Goal: Information Seeking & Learning: Understand process/instructions

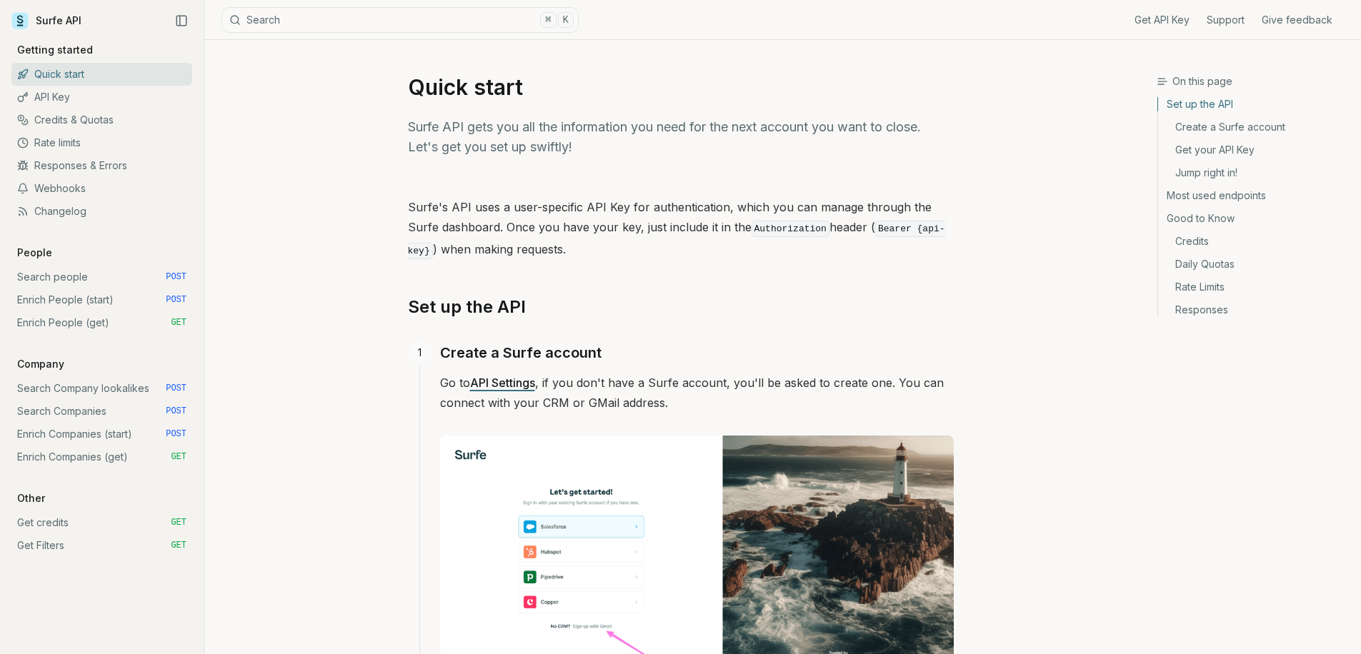
scroll to position [9, 0]
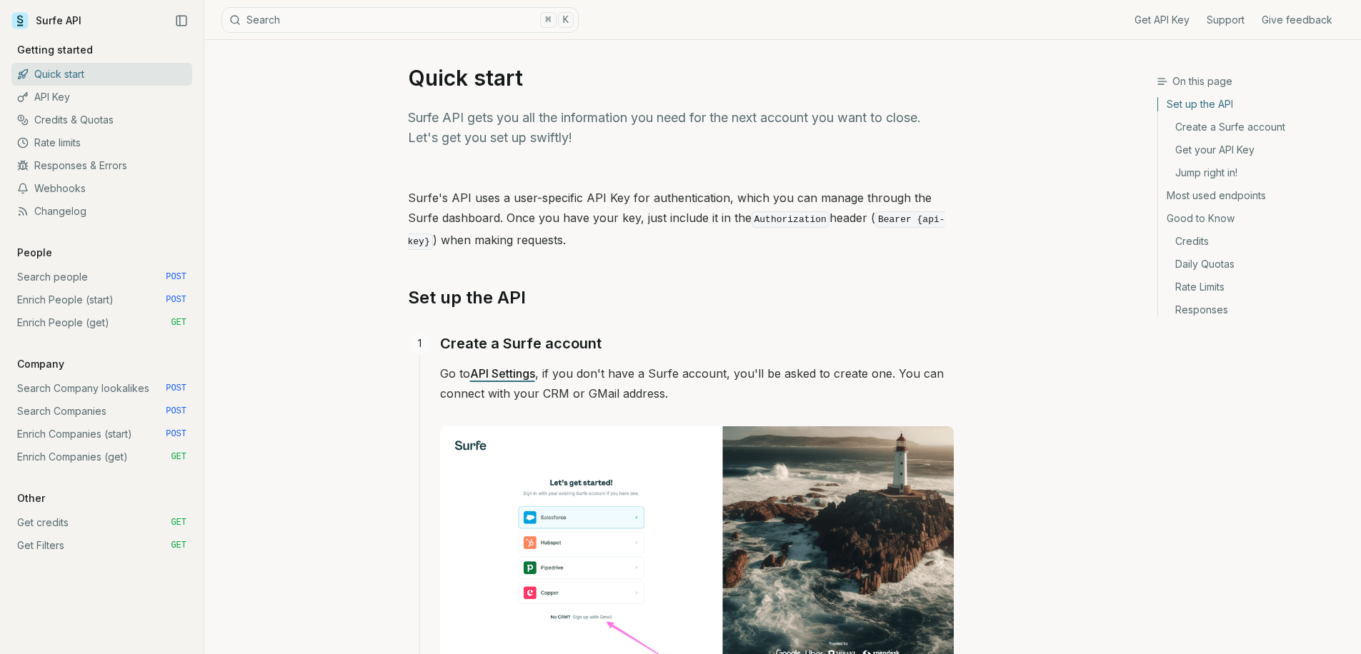
click at [98, 461] on link "Enrich Companies (get) GET" at bounding box center [101, 457] width 181 height 23
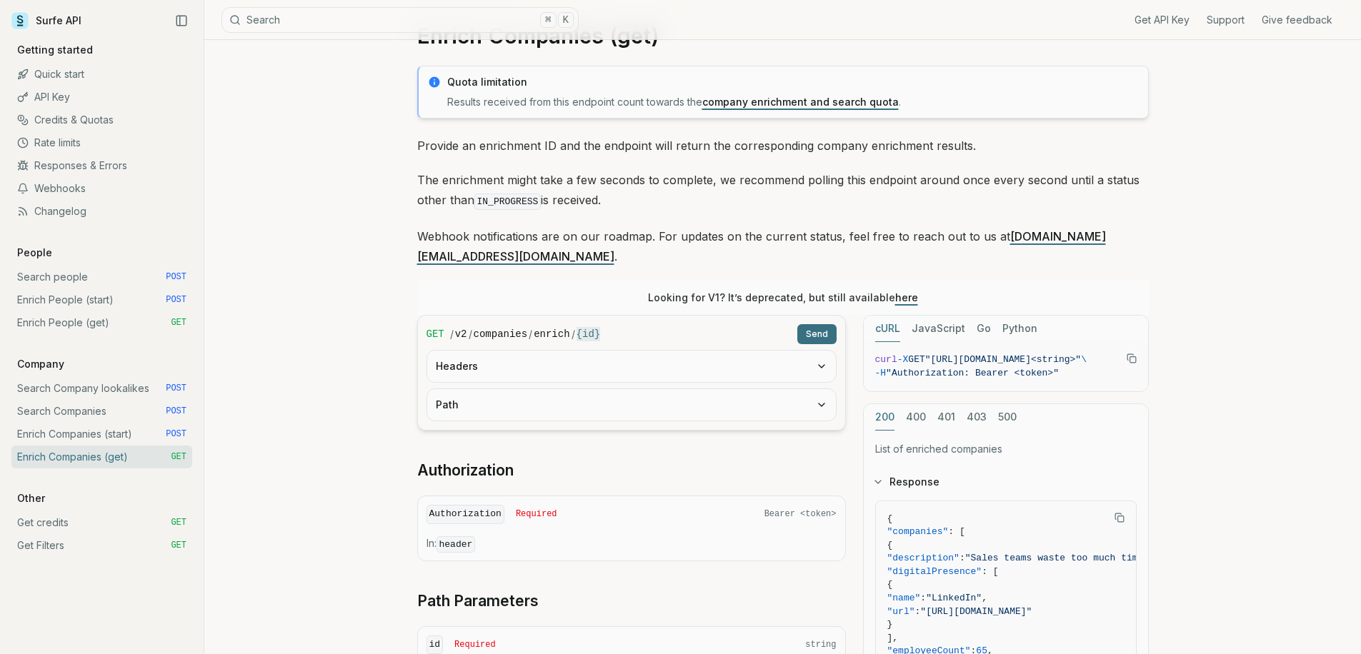
scroll to position [96, 0]
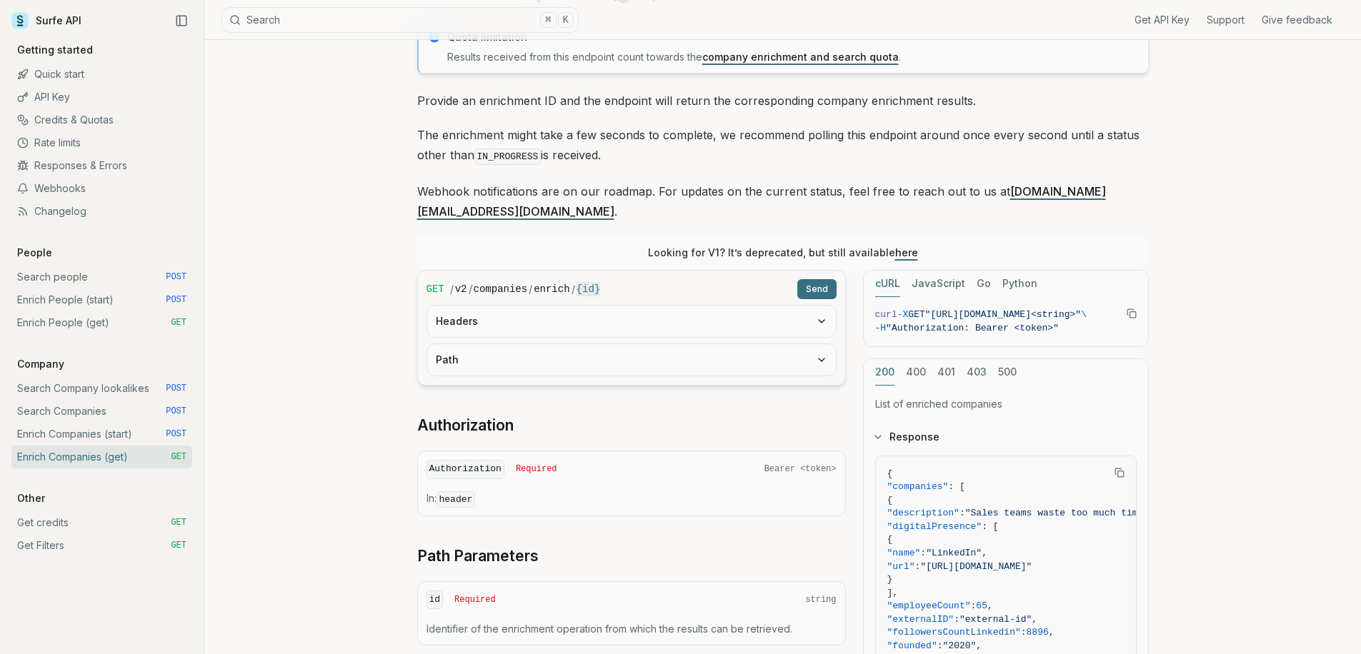
click at [481, 311] on button "Headers" at bounding box center [631, 321] width 409 height 31
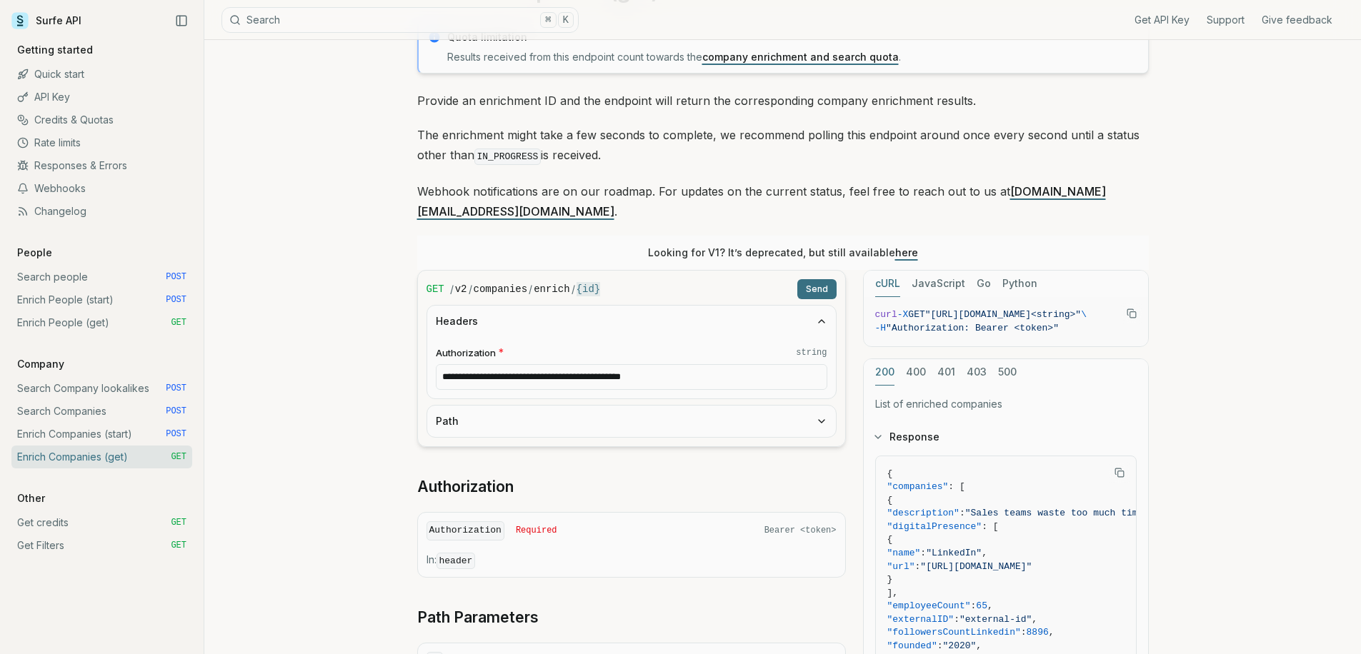
click at [481, 406] on button "Path" at bounding box center [631, 421] width 409 height 31
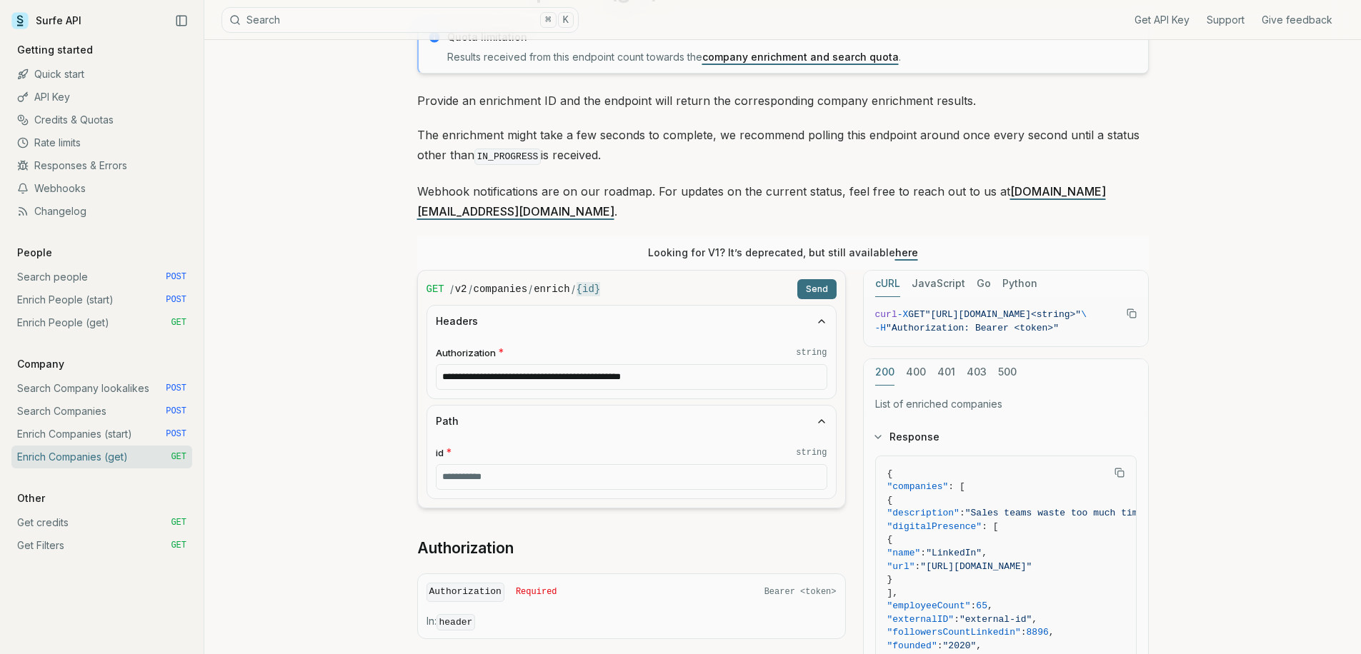
click at [114, 410] on link "Search Companies POST" at bounding box center [101, 411] width 181 height 23
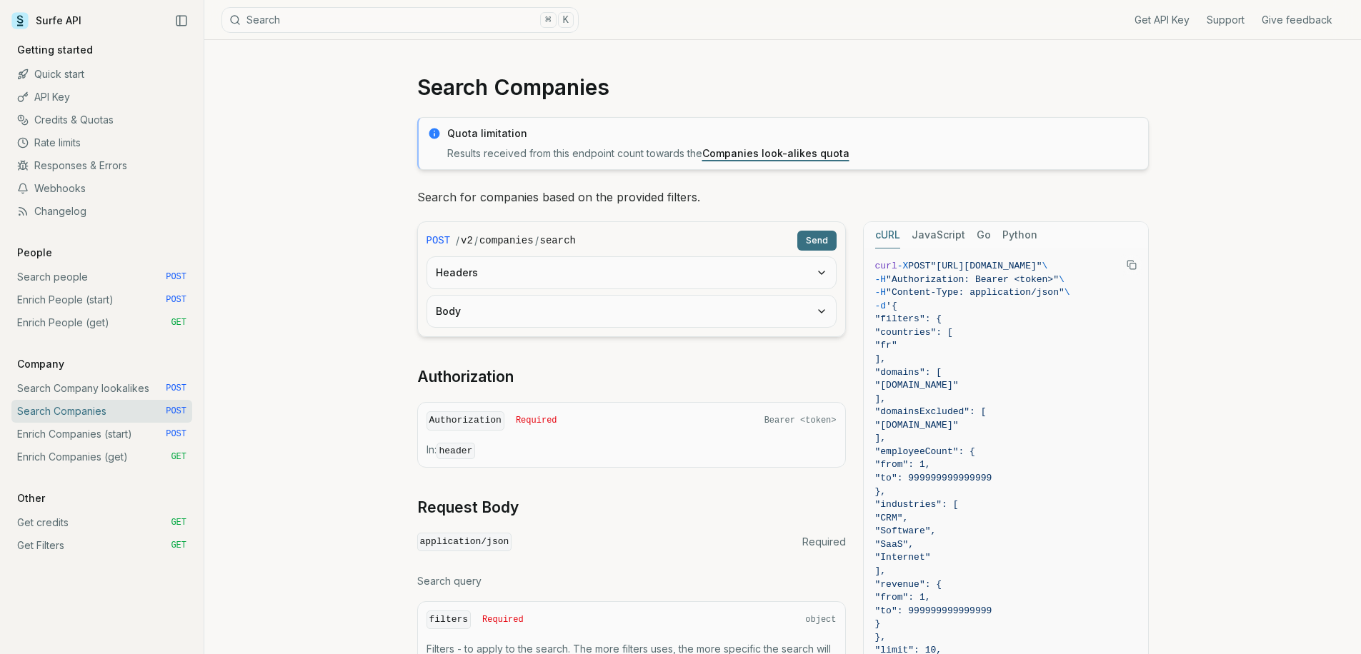
click at [485, 279] on button "Headers" at bounding box center [631, 272] width 409 height 31
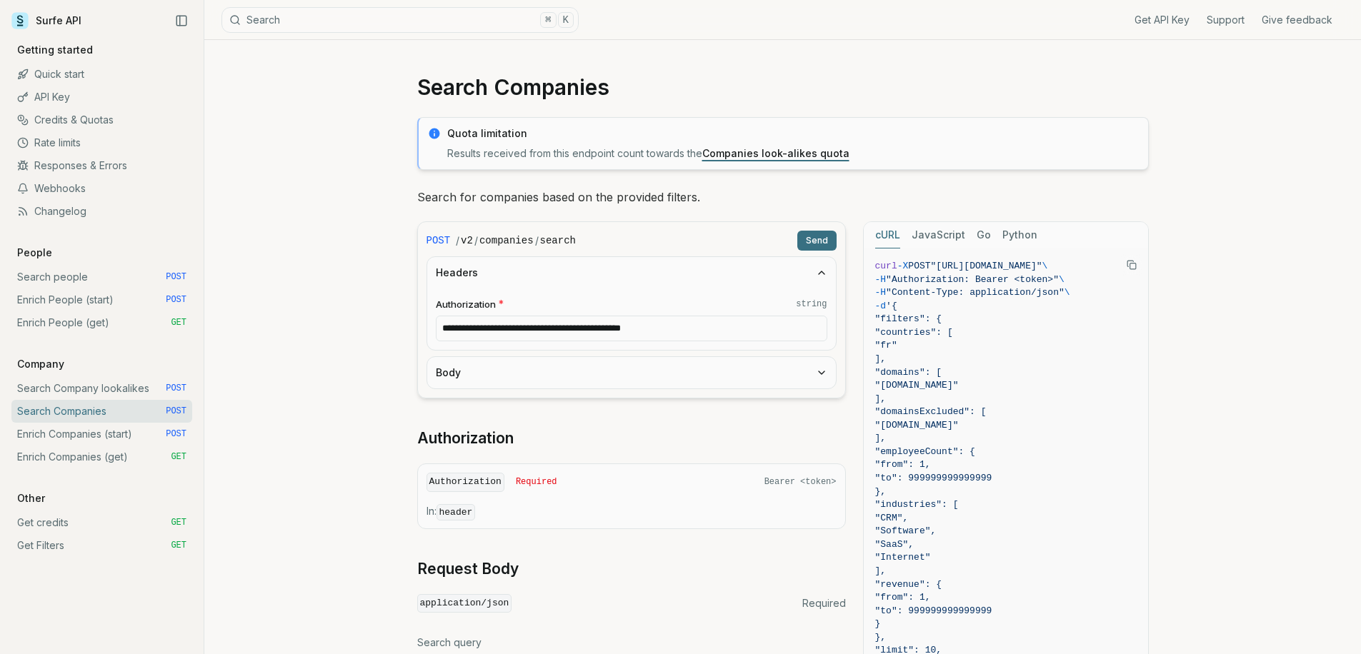
click at [496, 366] on button "Body" at bounding box center [631, 372] width 409 height 31
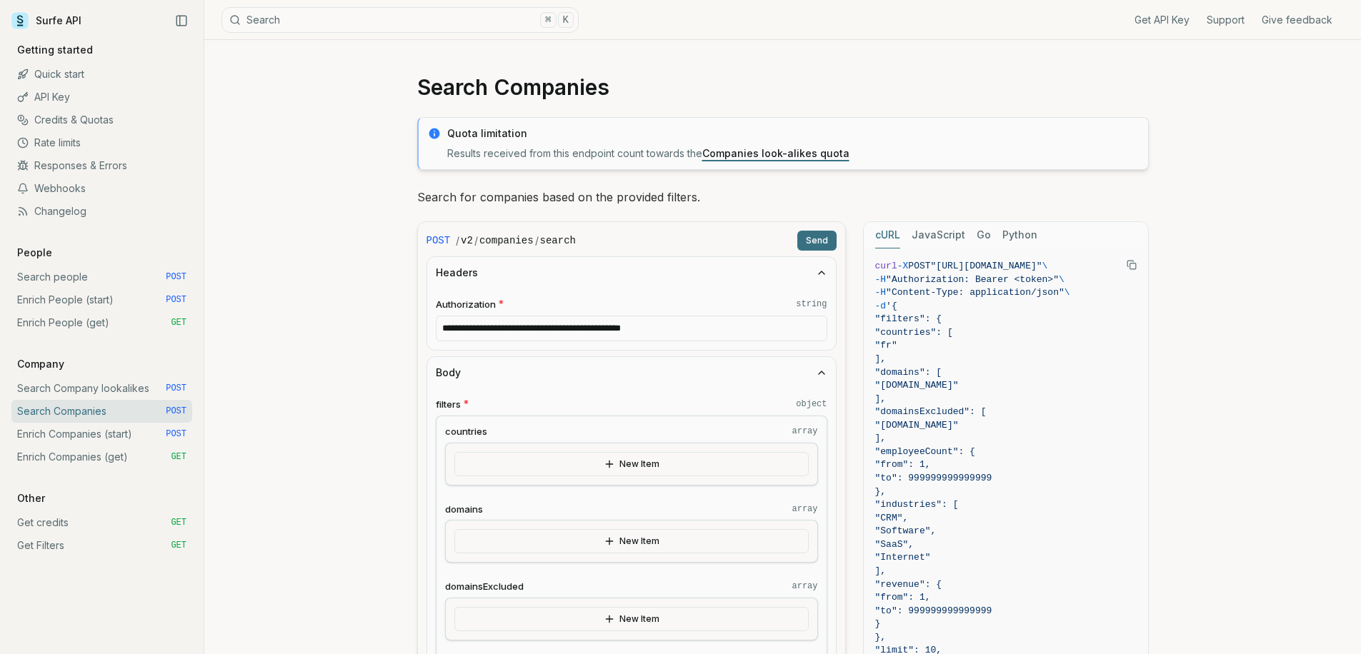
click at [491, 467] on button "New Item" at bounding box center [631, 464] width 354 height 24
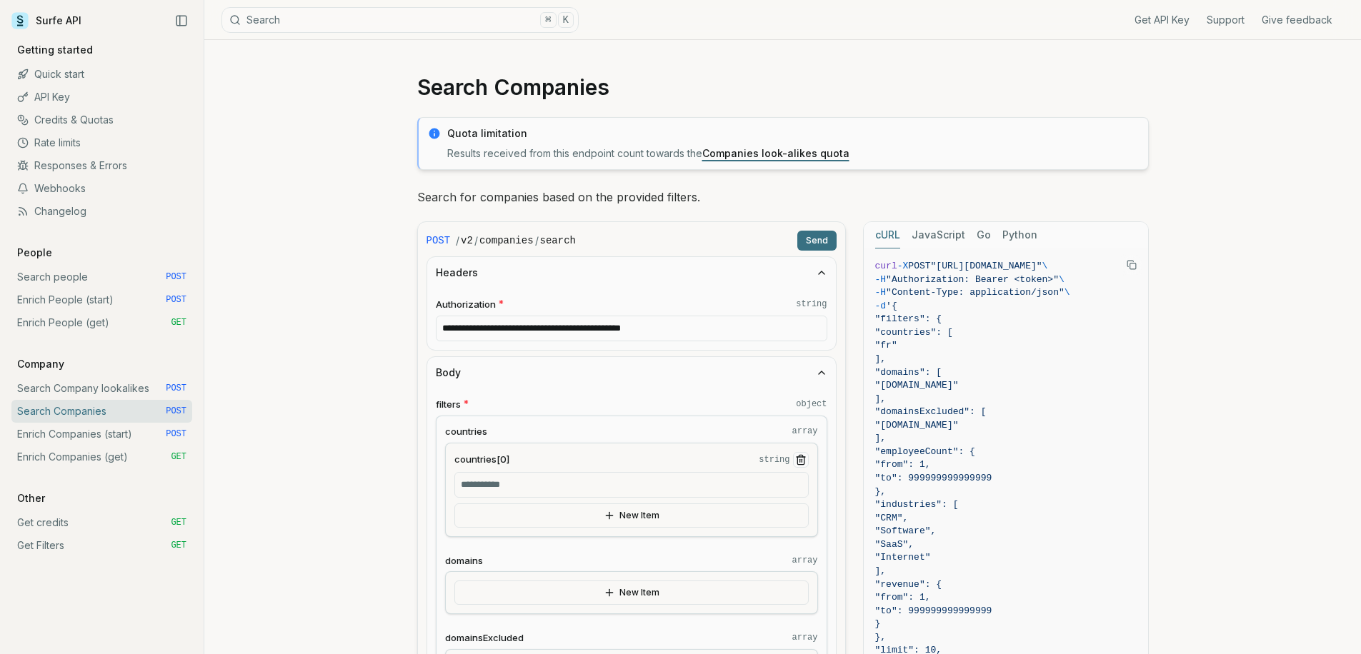
scroll to position [166, 0]
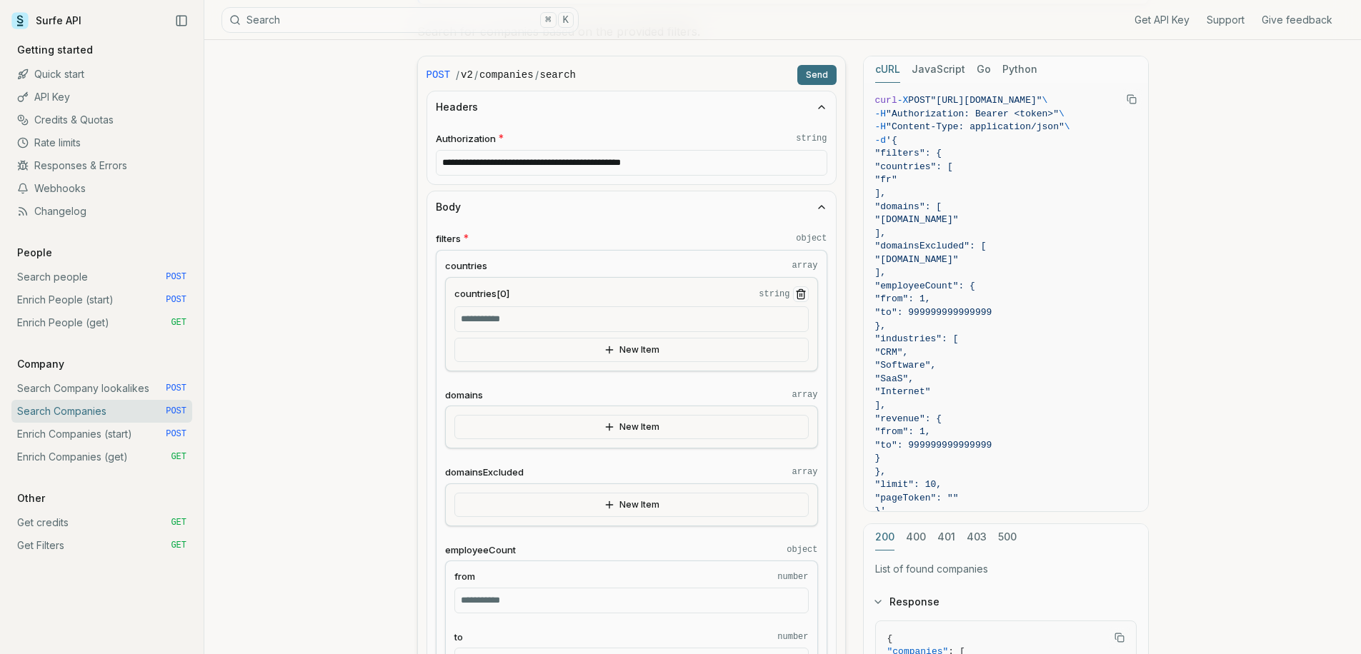
click at [795, 291] on icon "Remove Item" at bounding box center [800, 294] width 11 height 11
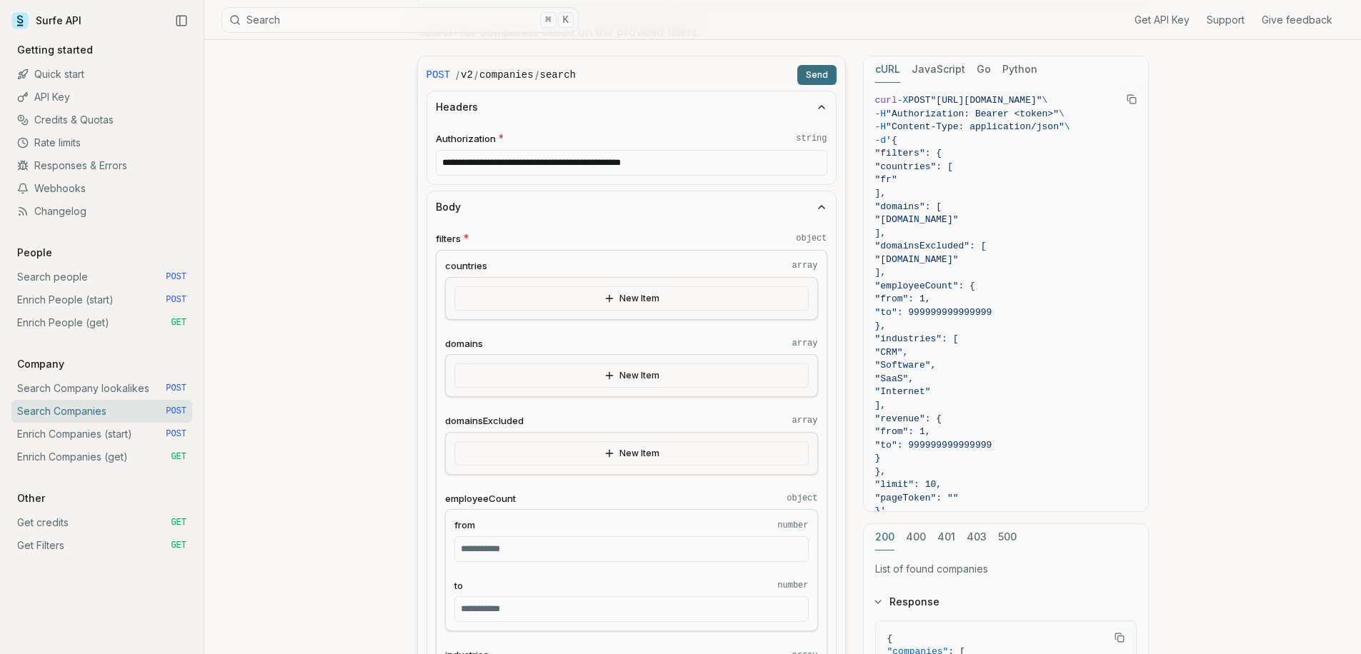
click at [643, 382] on button "New Item" at bounding box center [631, 376] width 354 height 24
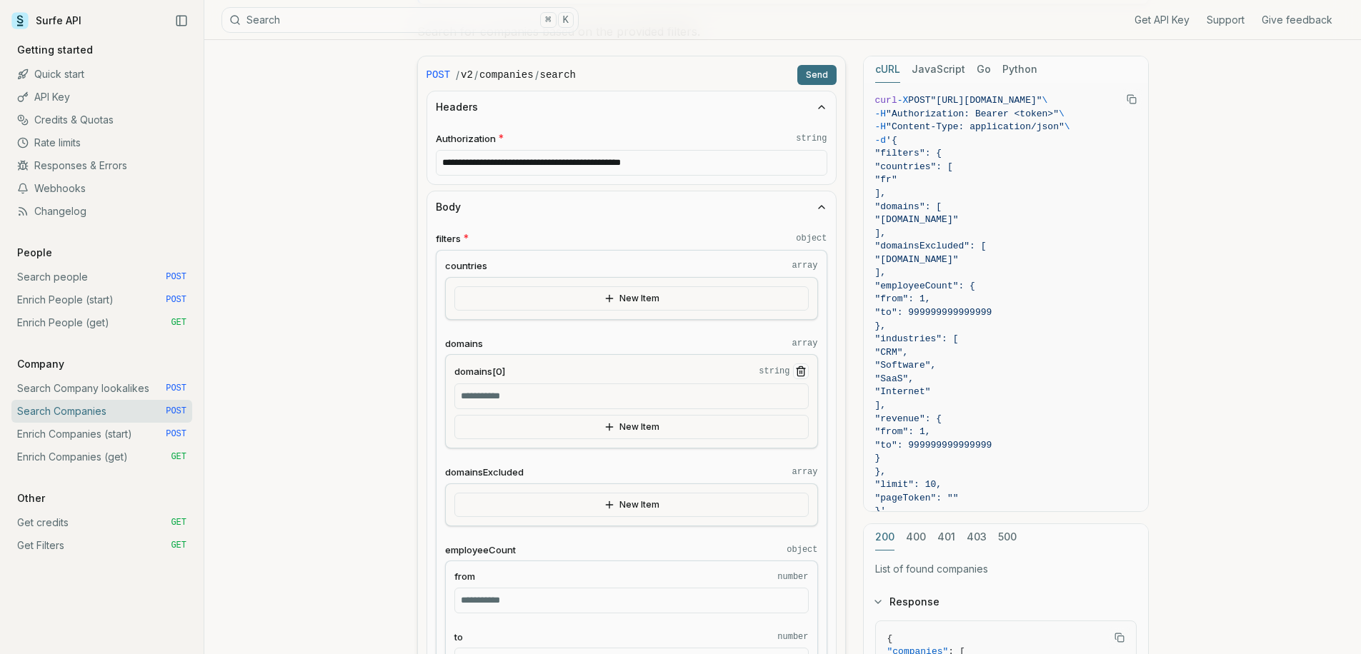
click at [631, 396] on input "domains[0] string" at bounding box center [631, 397] width 354 height 26
type input "*********"
click at [804, 69] on button "Send" at bounding box center [816, 75] width 39 height 20
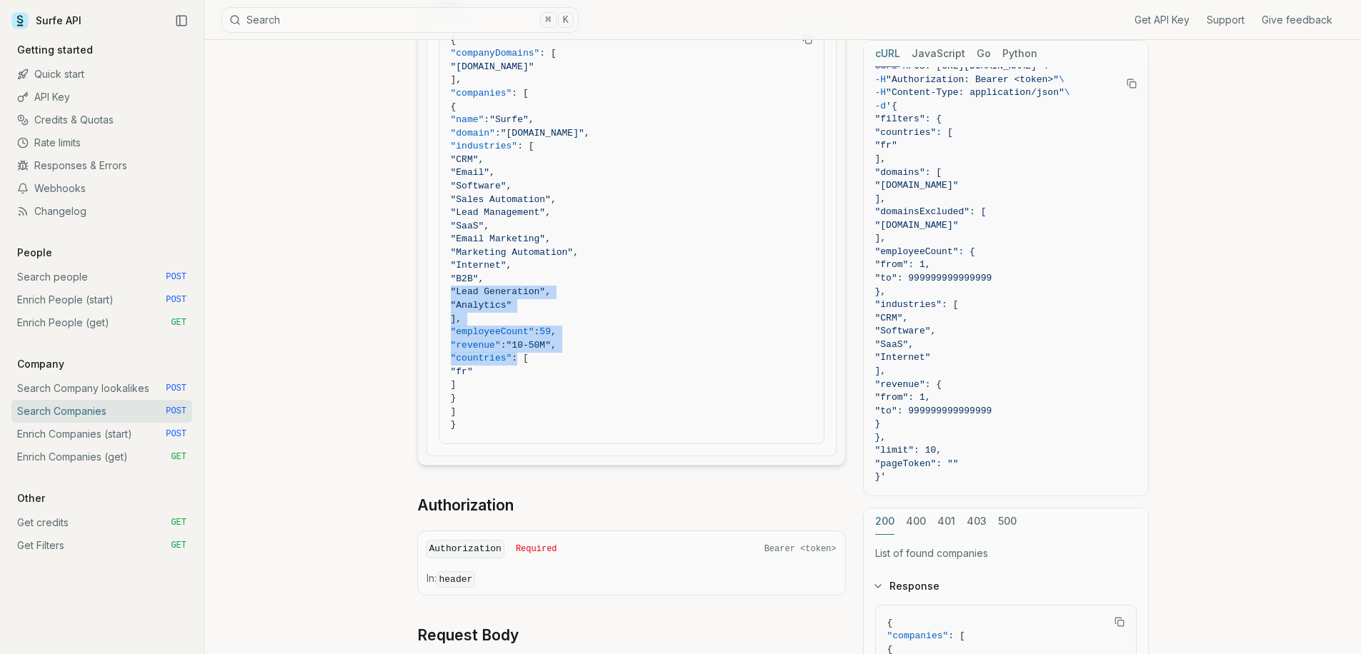
scroll to position [1255, 0]
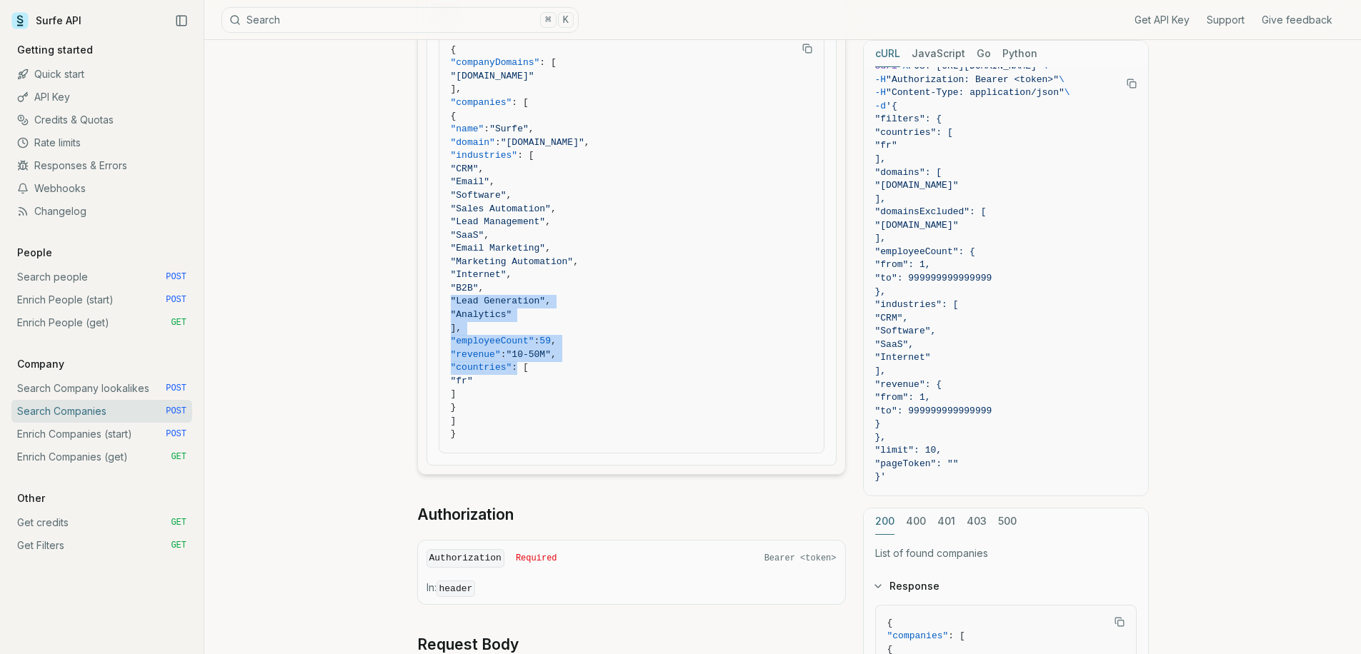
drag, startPoint x: 550, startPoint y: 354, endPoint x: 503, endPoint y: 299, distance: 72.4
click at [526, 277] on code "{ "companyDomains" : [ "[DOMAIN_NAME]" ], "companies" : [ { "name" : "Surfe" , …" at bounding box center [631, 243] width 361 height 398
click at [96, 451] on link "Enrich Companies (get) GET" at bounding box center [101, 457] width 181 height 23
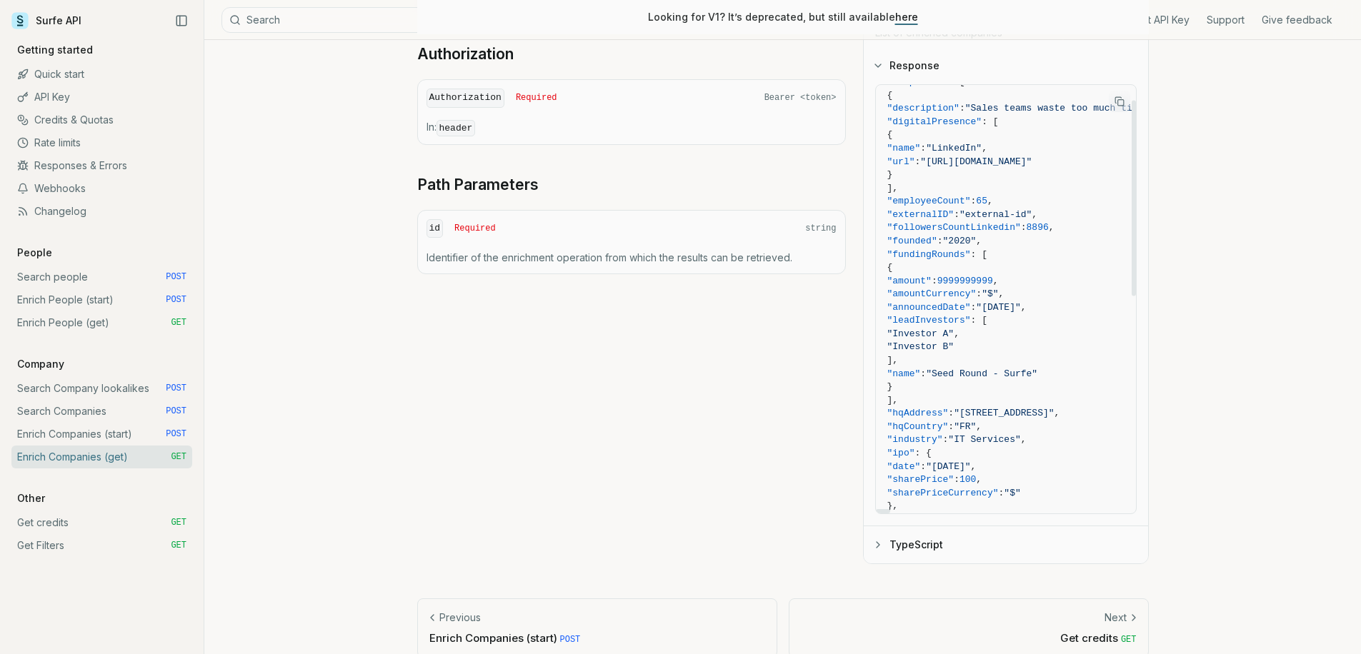
scroll to position [138, 0]
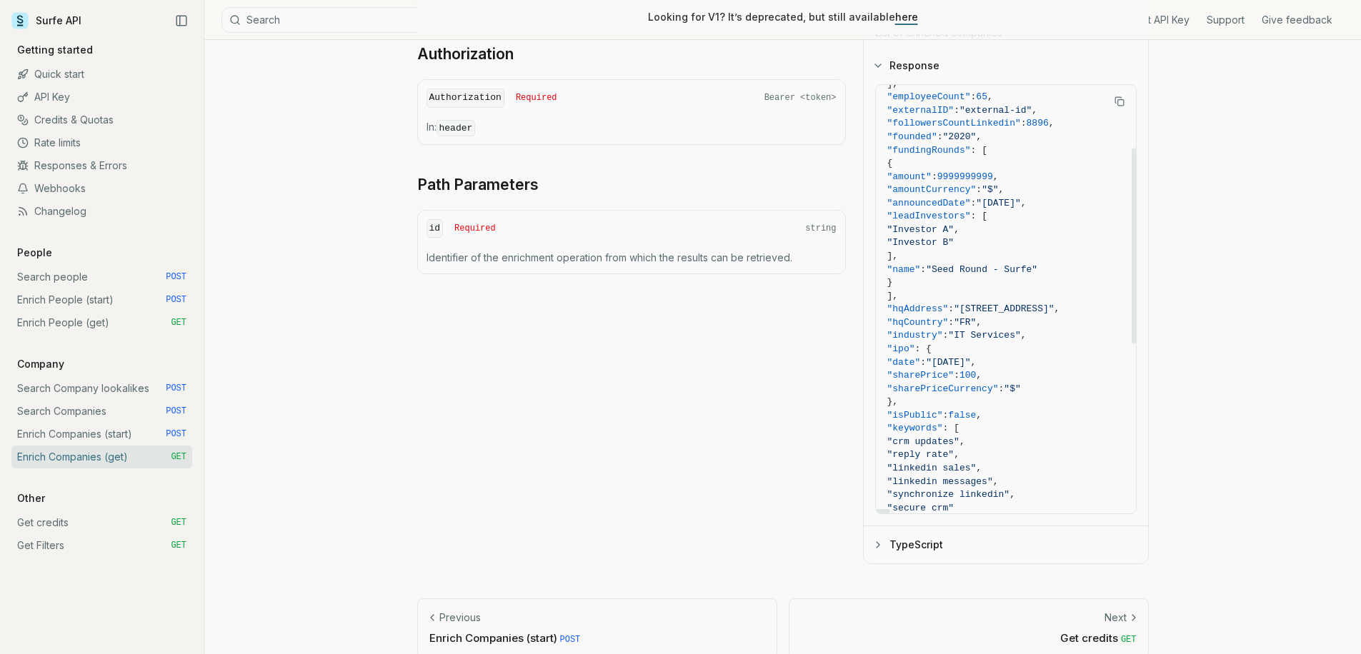
click at [976, 317] on span ""FR"" at bounding box center [964, 322] width 22 height 11
drag, startPoint x: 988, startPoint y: 290, endPoint x: 1019, endPoint y: 290, distance: 31.4
click at [1020, 304] on span ""[STREET_ADDRESS]"" at bounding box center [1003, 309] width 100 height 11
drag, startPoint x: 990, startPoint y: 290, endPoint x: 1021, endPoint y: 288, distance: 31.5
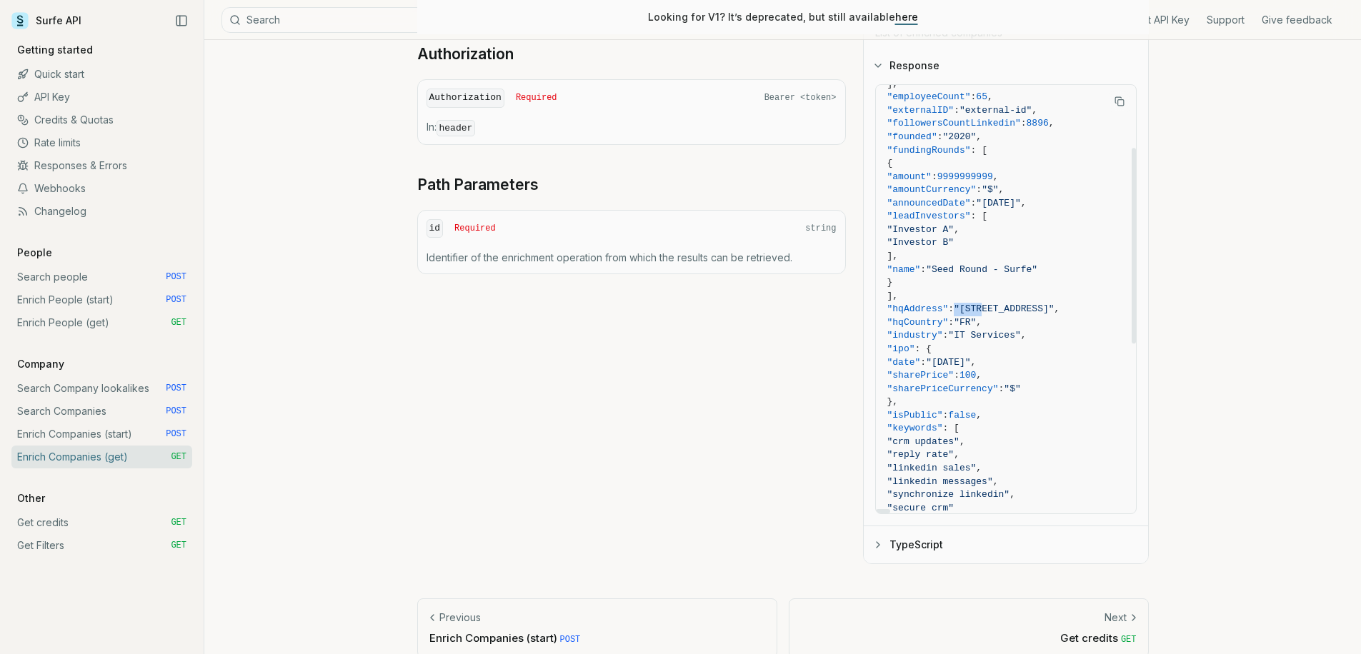
click at [1023, 304] on span ""[STREET_ADDRESS]"" at bounding box center [1003, 309] width 100 height 11
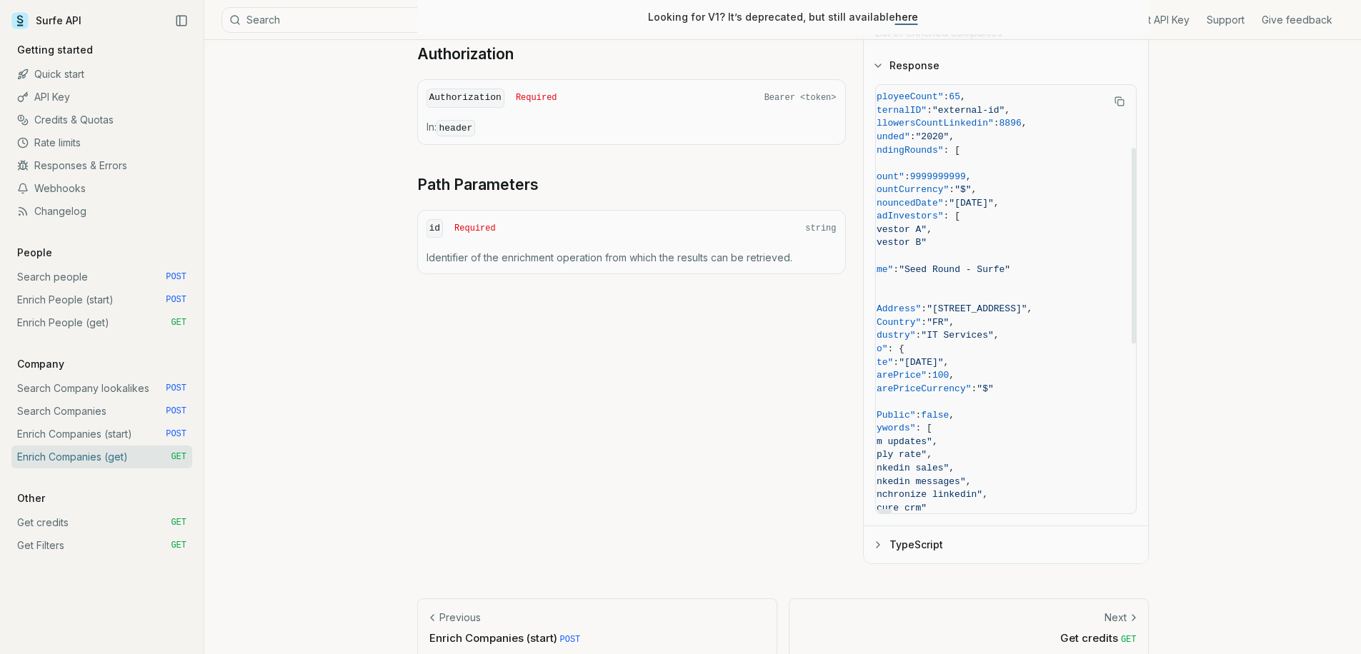
scroll to position [138, 72]
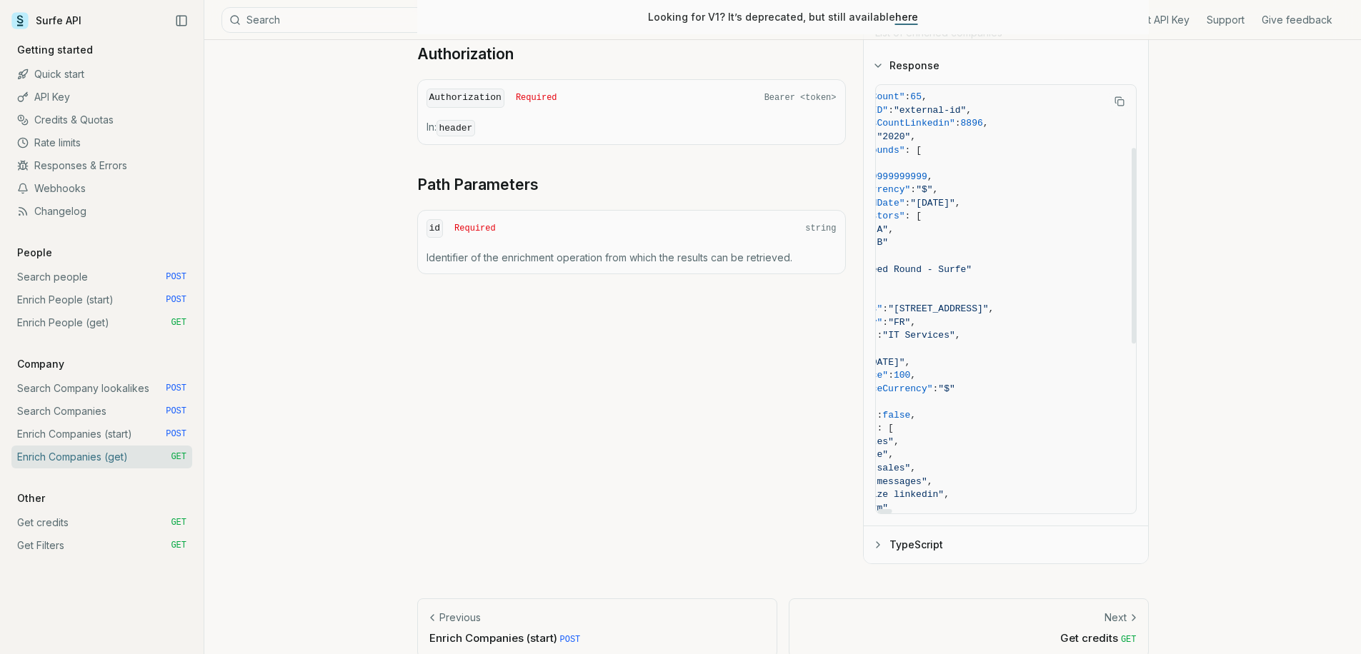
drag, startPoint x: 1003, startPoint y: 286, endPoint x: 1125, endPoint y: 289, distance: 121.4
click at [988, 304] on span ""[STREET_ADDRESS]"" at bounding box center [938, 309] width 100 height 11
click at [981, 304] on span ""[STREET_ADDRESS]"" at bounding box center [931, 309] width 100 height 11
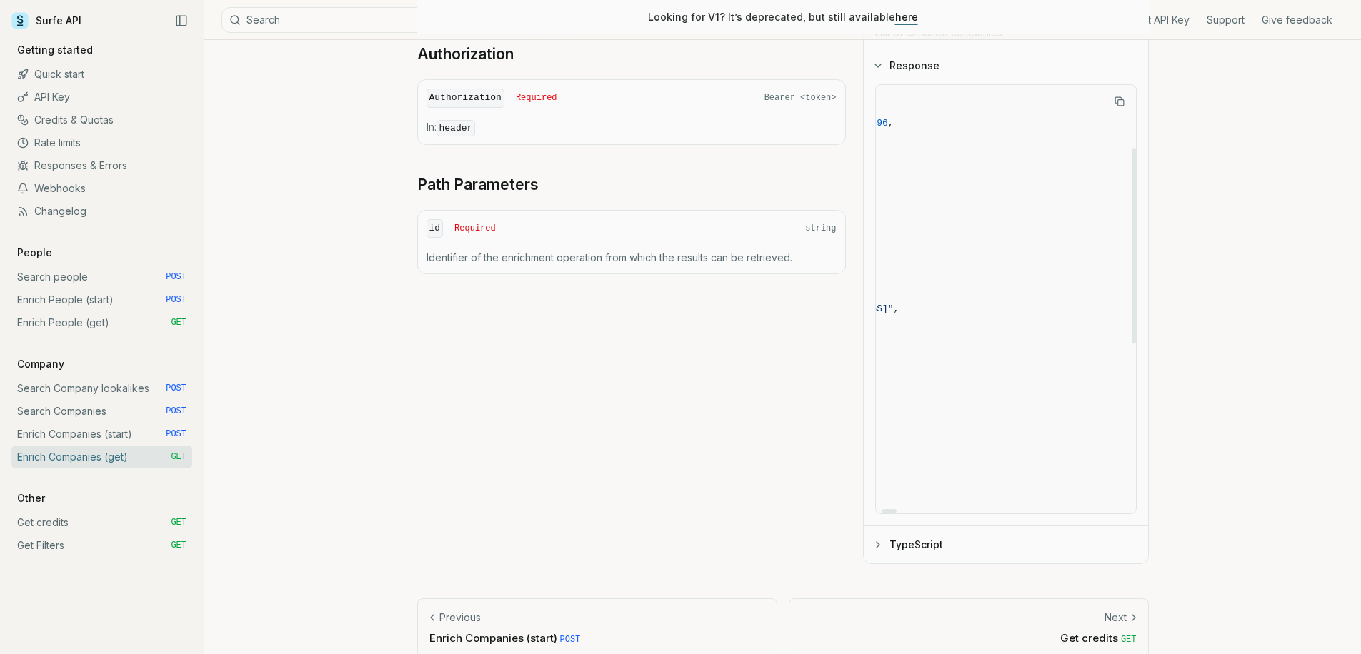
drag, startPoint x: 1069, startPoint y: 289, endPoint x: 1125, endPoint y: 284, distance: 56.0
drag, startPoint x: 1004, startPoint y: 286, endPoint x: 990, endPoint y: 293, distance: 15.7
click at [893, 304] on span ""[STREET_ADDRESS]"" at bounding box center [843, 309] width 100 height 11
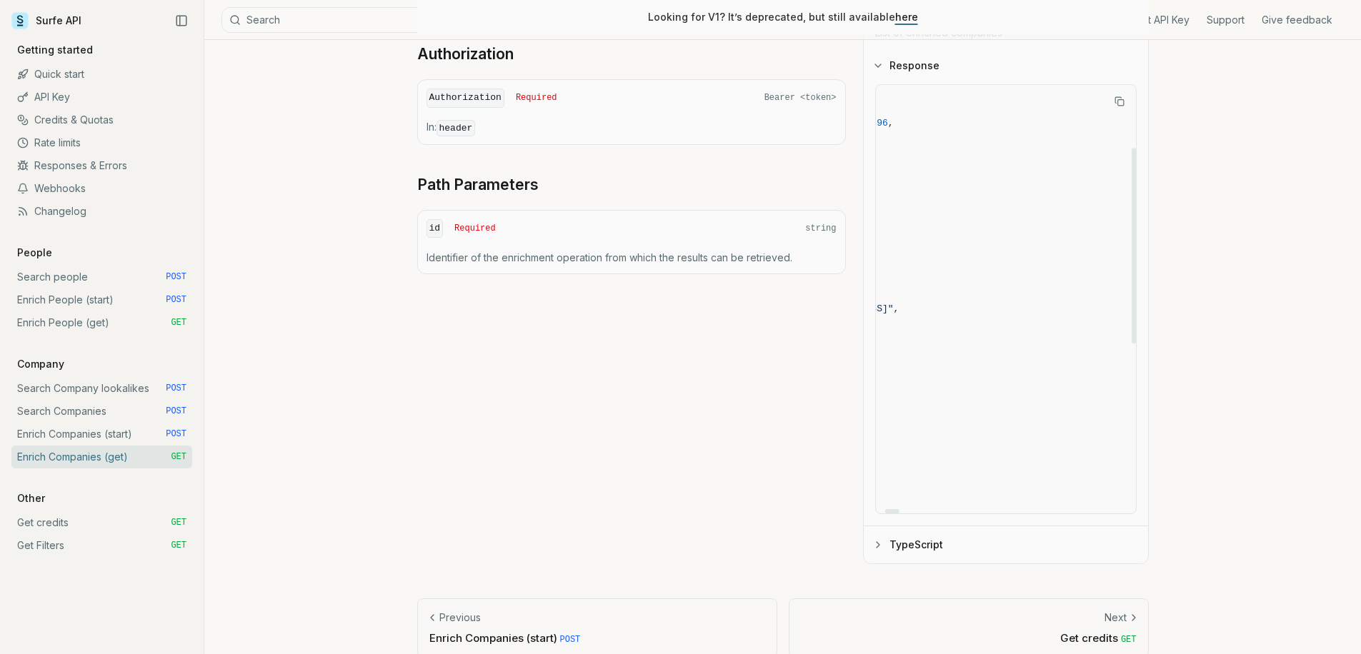
click at [893, 304] on span ""[STREET_ADDRESS]"" at bounding box center [843, 309] width 100 height 11
drag, startPoint x: 996, startPoint y: 289, endPoint x: 1011, endPoint y: 286, distance: 16.0
click at [893, 304] on span ""[STREET_ADDRESS]"" at bounding box center [843, 309] width 100 height 11
drag, startPoint x: 1013, startPoint y: 286, endPoint x: 986, endPoint y: 291, distance: 28.4
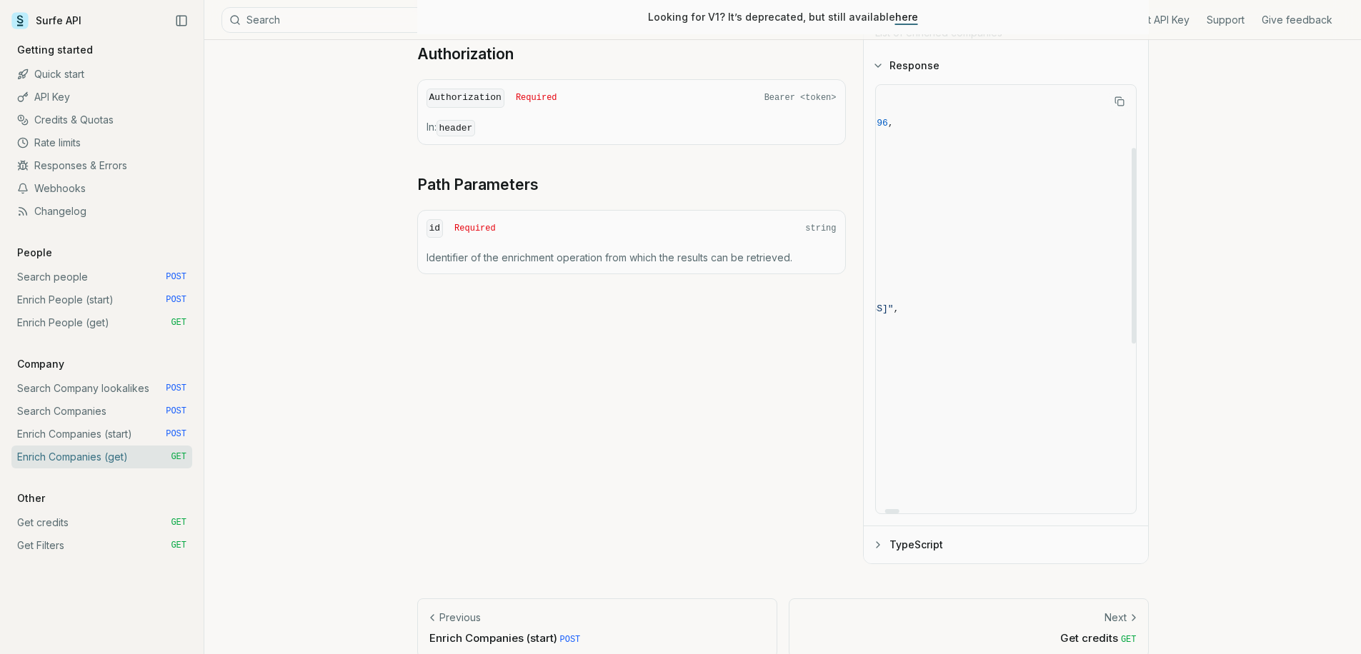
click at [893, 304] on span ""[STREET_ADDRESS]"" at bounding box center [843, 309] width 100 height 11
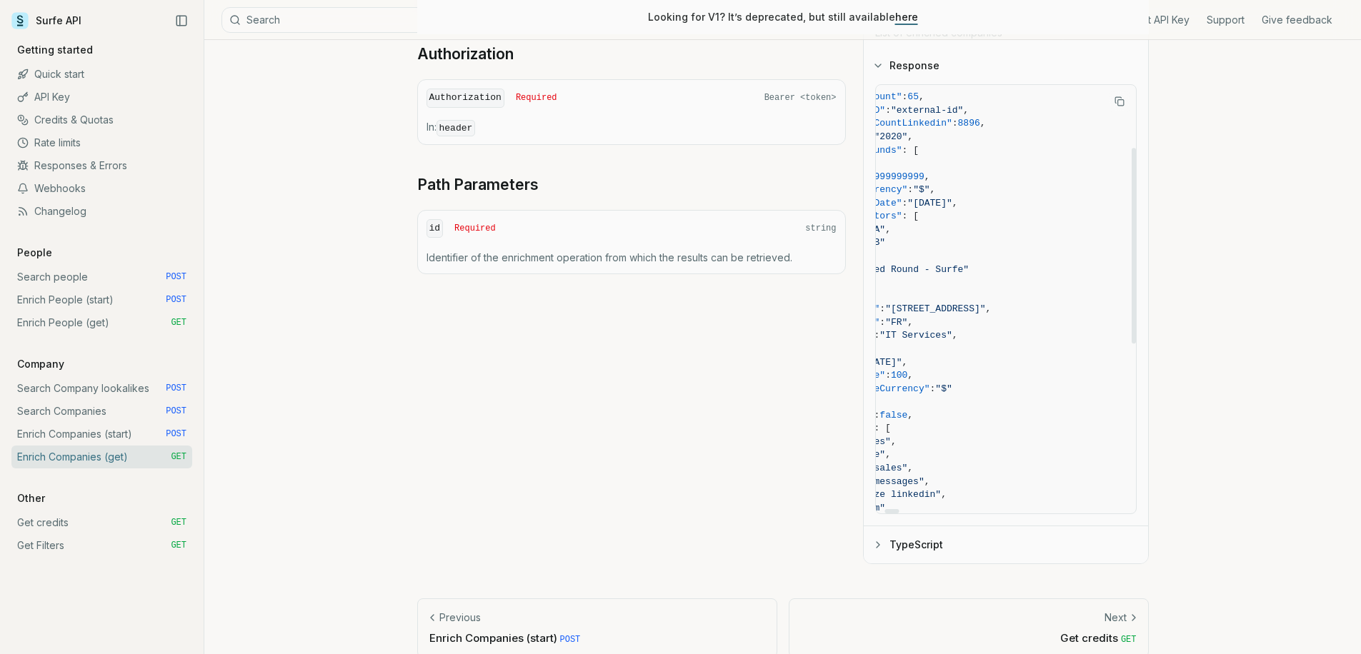
scroll to position [138, 0]
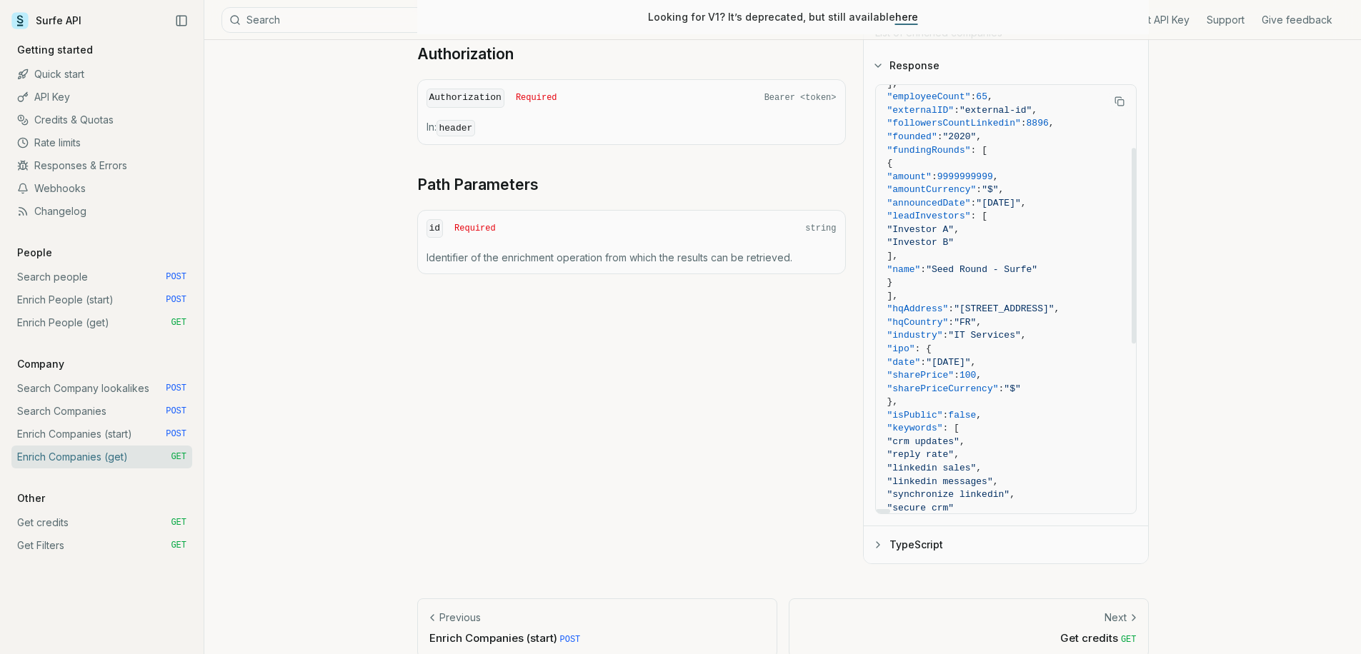
drag, startPoint x: 1036, startPoint y: 286, endPoint x: 863, endPoint y: 288, distance: 172.1
click at [826, 290] on div "GET / v2 / companies / enrich / {id} Send Headers Path Authorization Authorizat…" at bounding box center [782, 232] width 731 height 666
click at [1020, 304] on span ""[STREET_ADDRESS]"" at bounding box center [1003, 309] width 100 height 11
click at [948, 304] on span ""hqAddress"" at bounding box center [917, 309] width 61 height 11
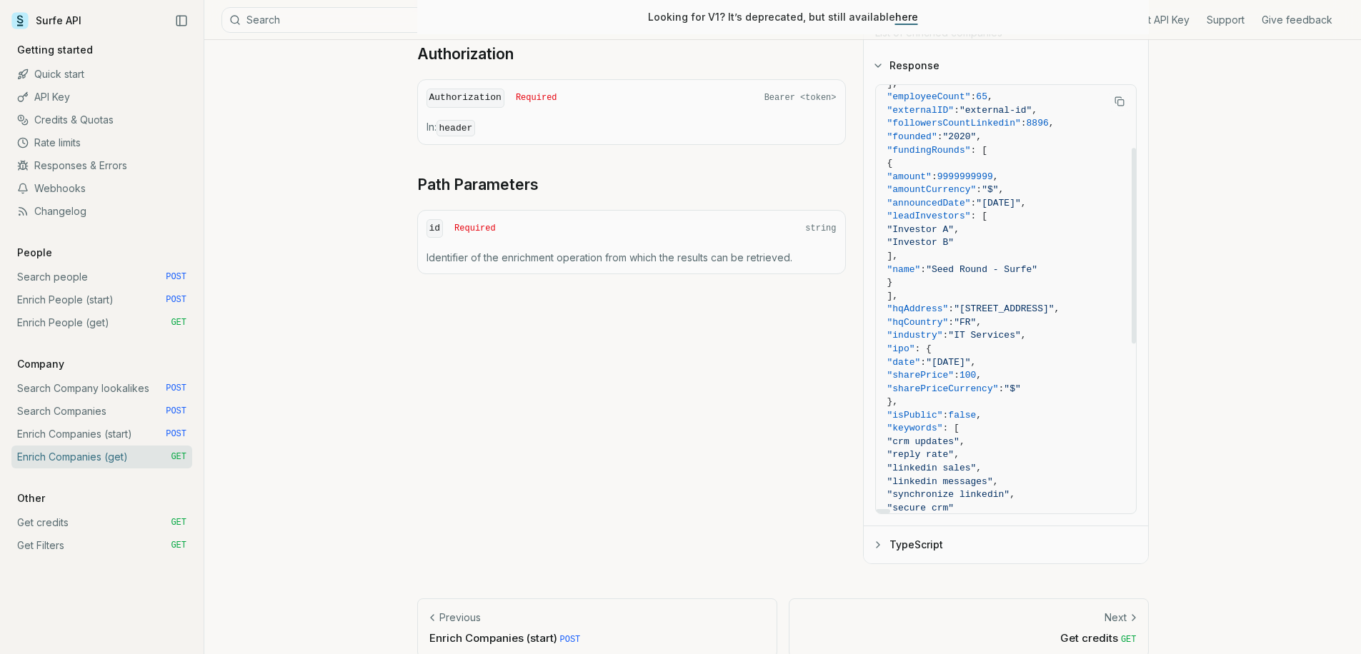
copy span "hqAddress"
